Goal: Information Seeking & Learning: Learn about a topic

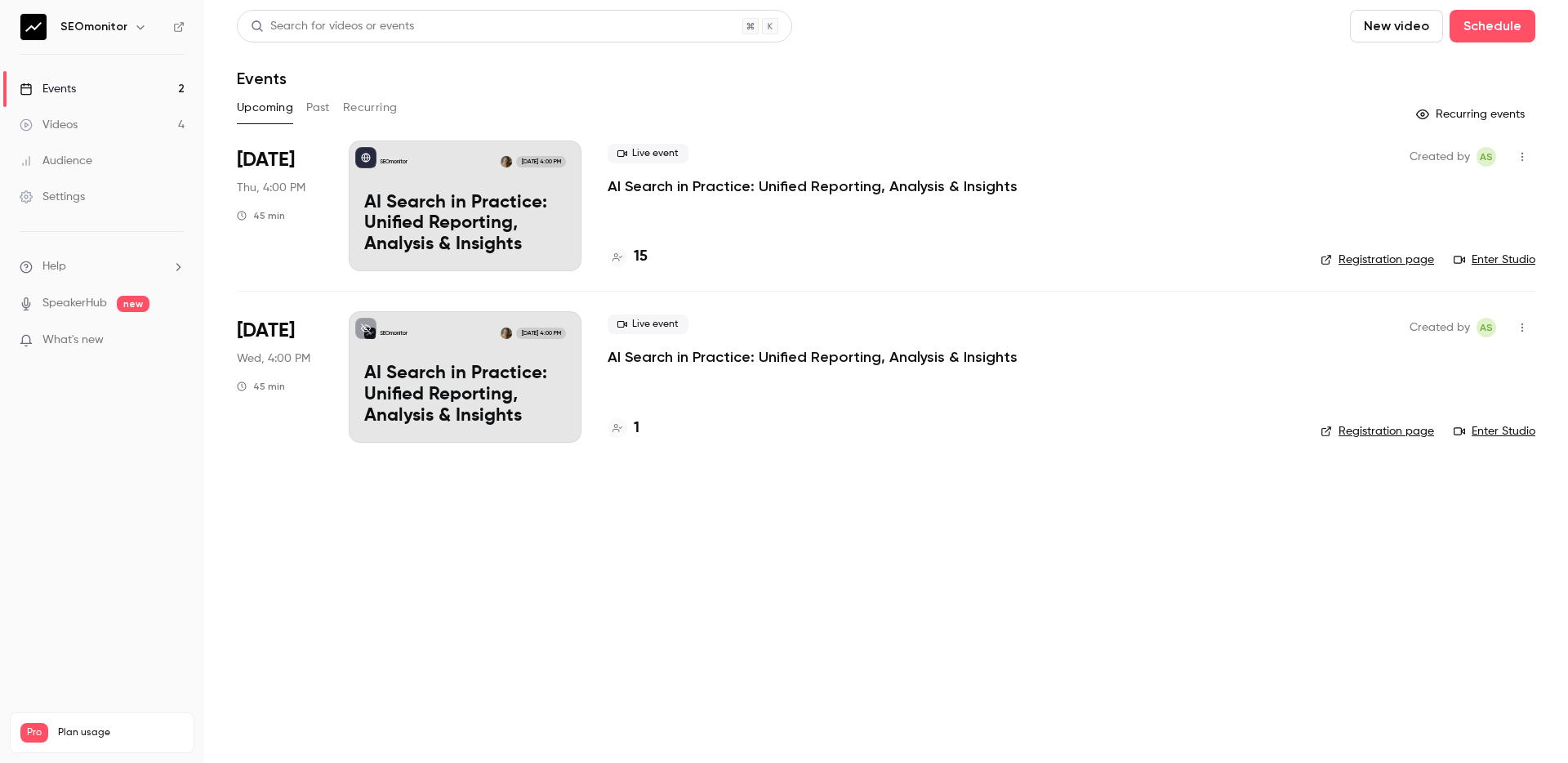
click at [637, 430] on h4 "1" at bounding box center [637, 429] width 5 height 22
click at [639, 257] on h4 "15" at bounding box center [640, 256] width 13 height 22
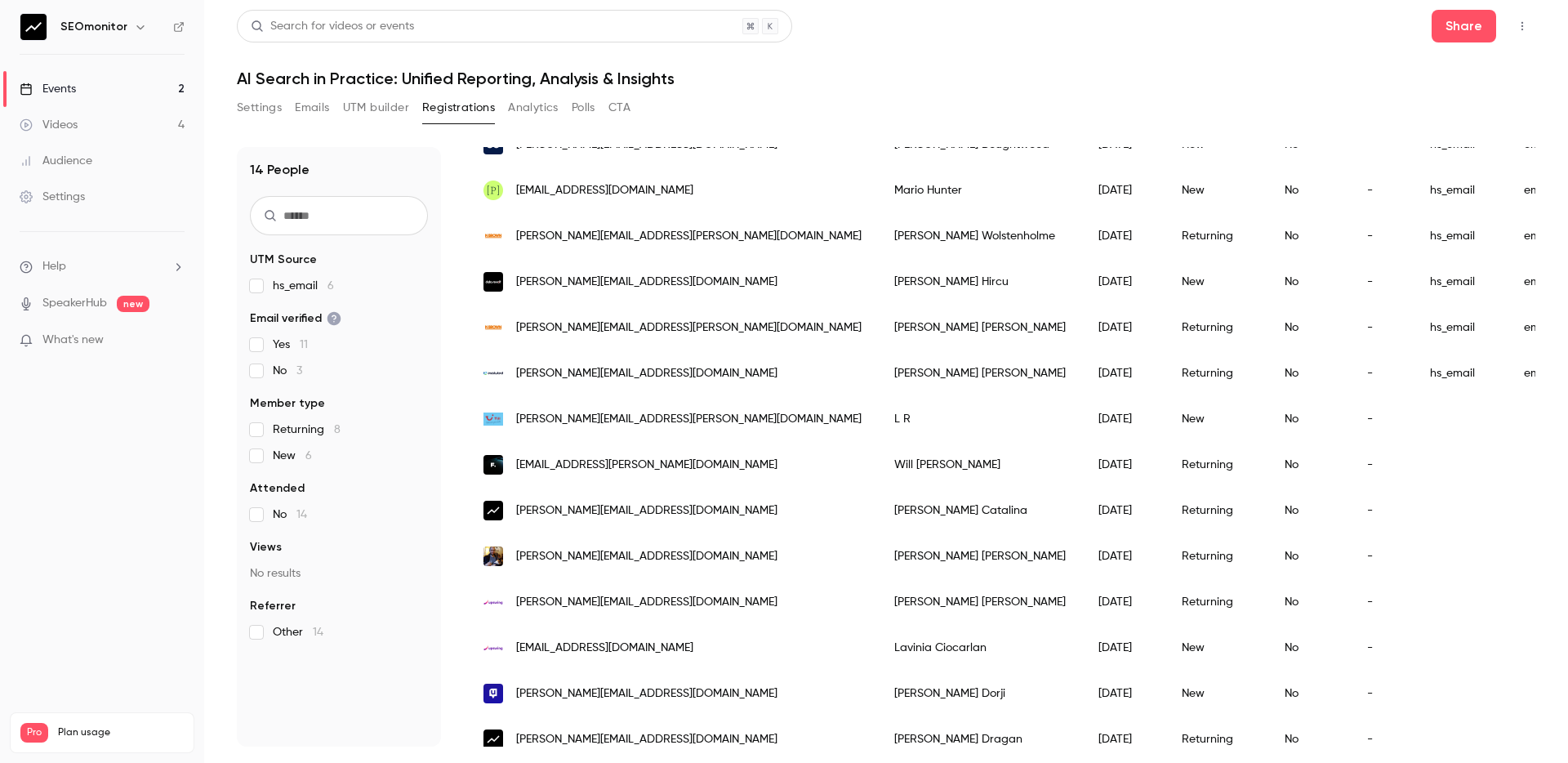
scroll to position [197, 0]
